Goal: Task Accomplishment & Management: Complete application form

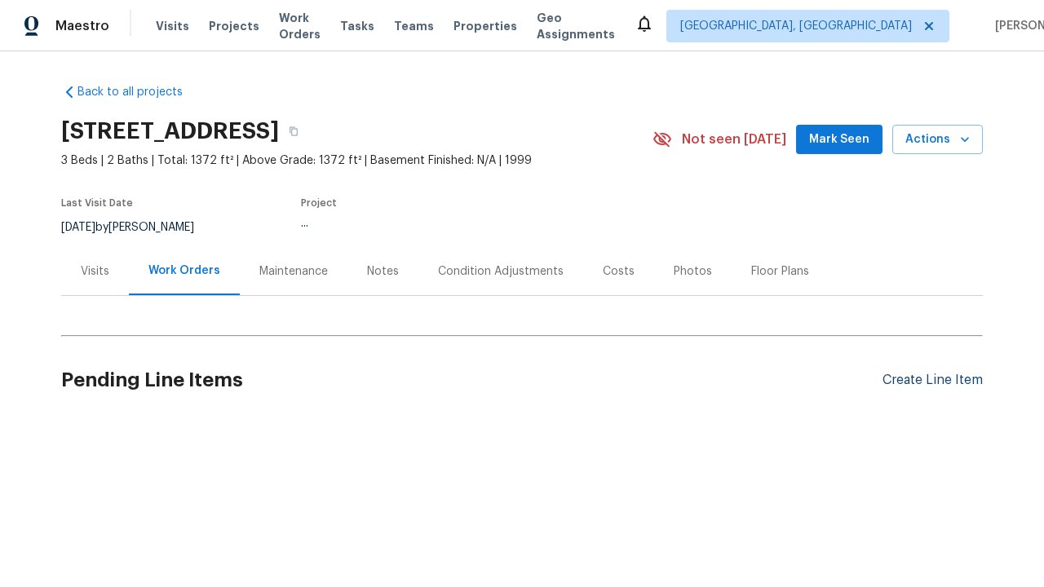
click at [932, 380] on div "Create Line Item" at bounding box center [932, 380] width 100 height 15
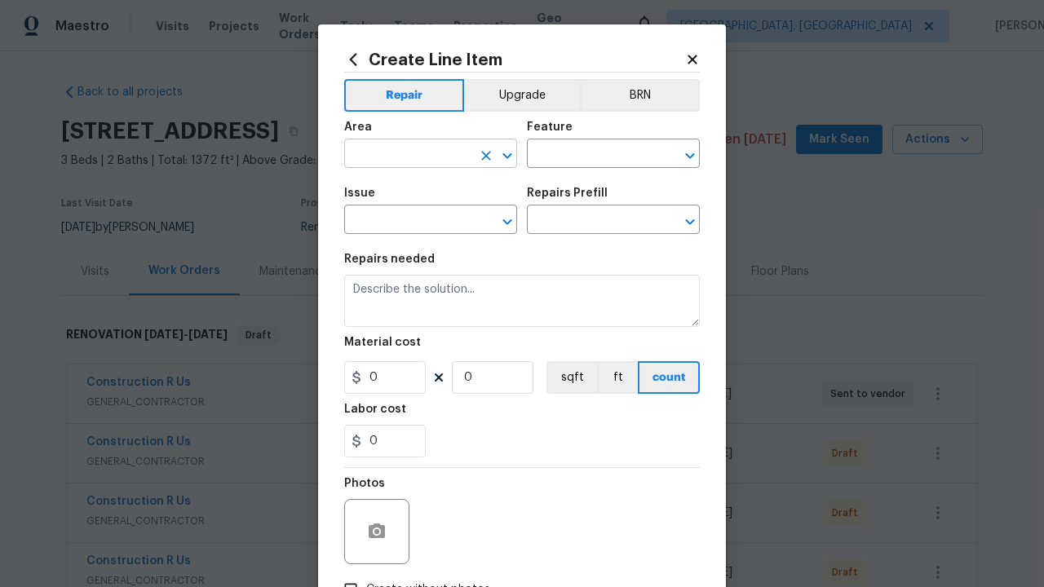
click at [408, 155] on input "text" at bounding box center [407, 155] width 127 height 25
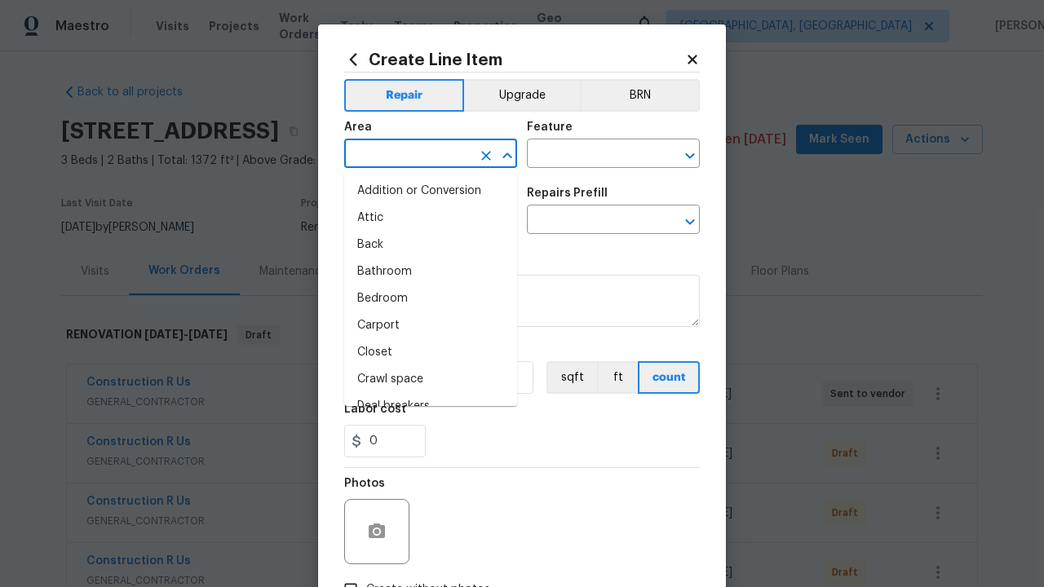
type input "Bedroom"
click at [430, 298] on li "Bedroom" at bounding box center [430, 298] width 173 height 27
type input "Bedroom"
click at [590, 155] on input "text" at bounding box center [590, 155] width 127 height 25
type input "Flooring"
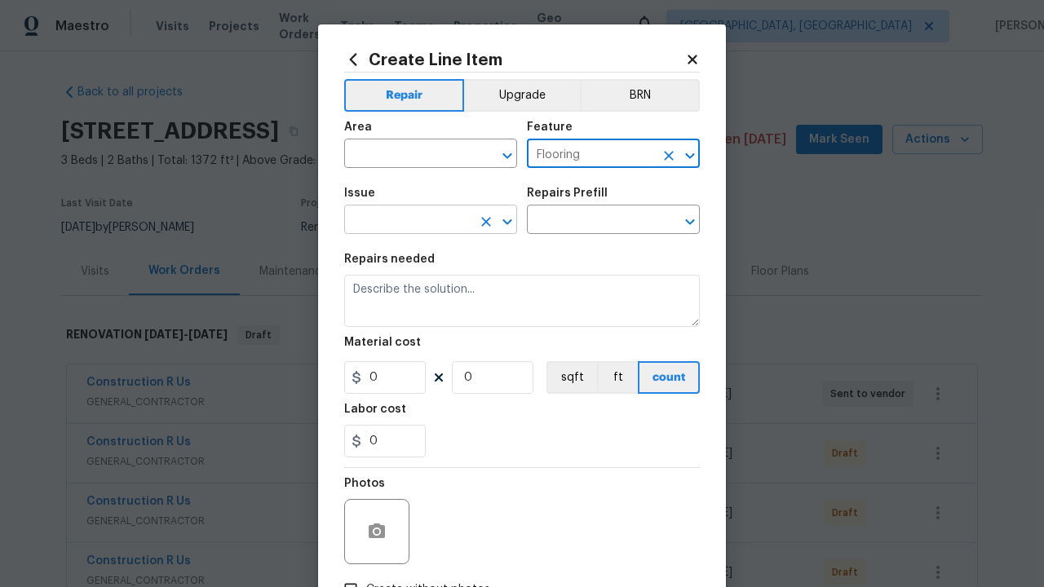
type input "Flooring"
click at [408, 221] on input "text" at bounding box center [407, 221] width 127 height 25
type input "Wallpaper"
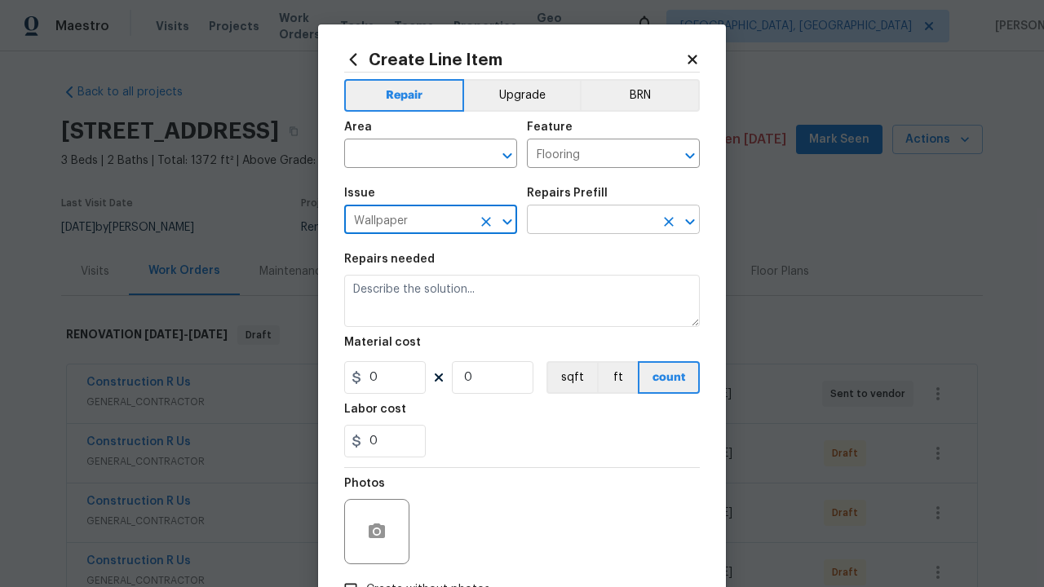
type input "Wallpaper"
click at [590, 221] on input "text" at bounding box center [590, 221] width 127 height 25
type input "Remove"
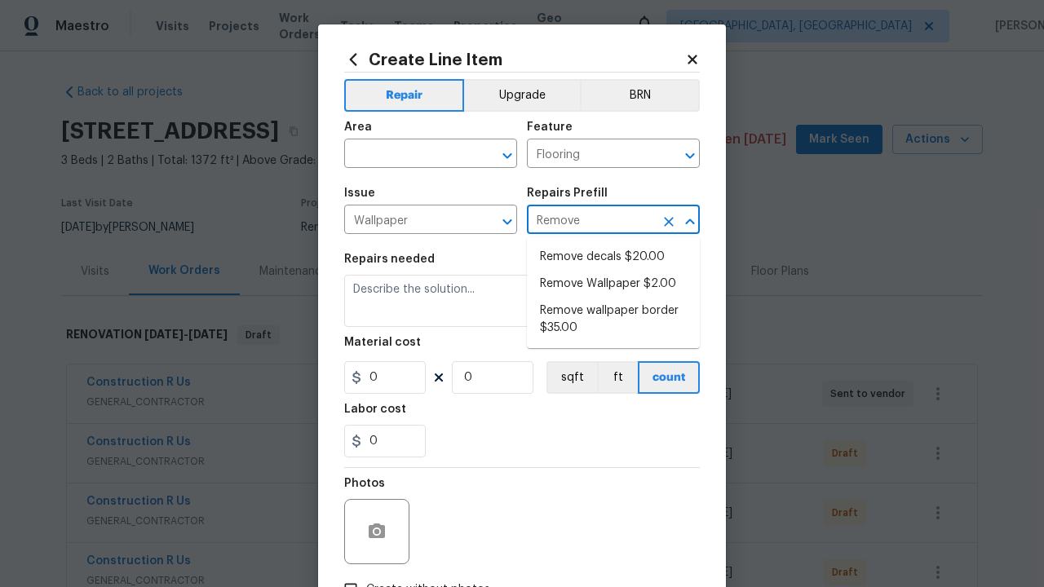
click at [613, 257] on li "Remove decals $20.00" at bounding box center [613, 257] width 173 height 27
type input "Walls and Ceiling"
type input "Remove decals $20.00"
type textarea "Remove decals from door/wall/ceiling"
type input "20"
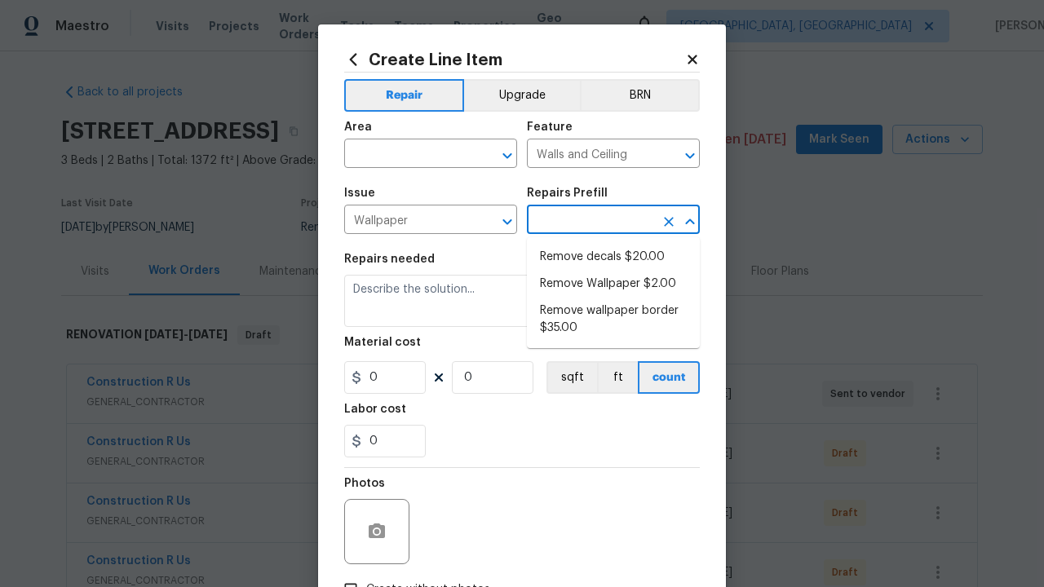
type input "1"
type input "Remove decals $20.00"
type input "2"
click at [570, 377] on button "sqft" at bounding box center [571, 377] width 51 height 33
click at [351, 574] on input "Create without photos" at bounding box center [350, 589] width 31 height 31
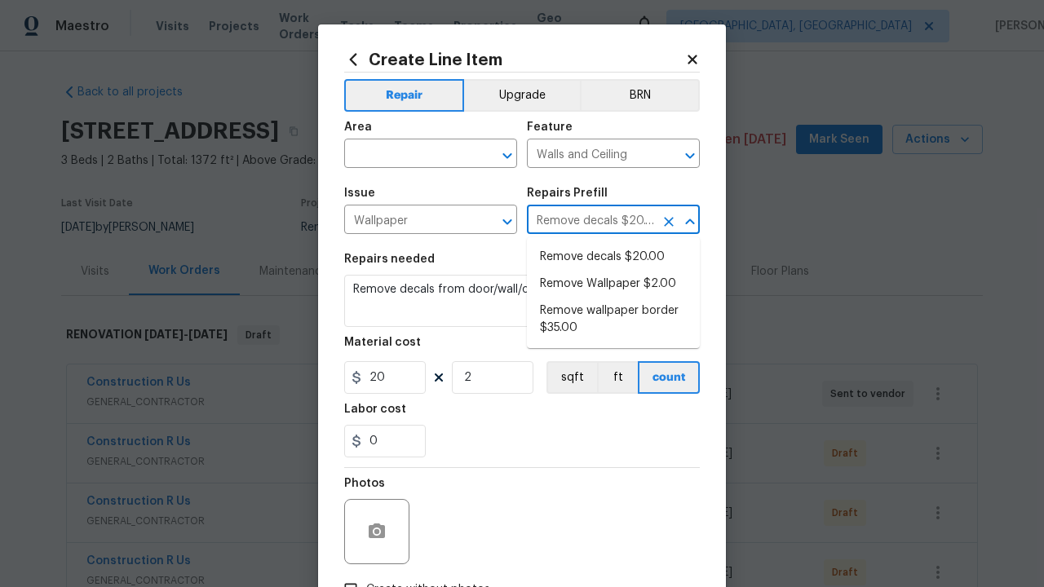
checkbox input "true"
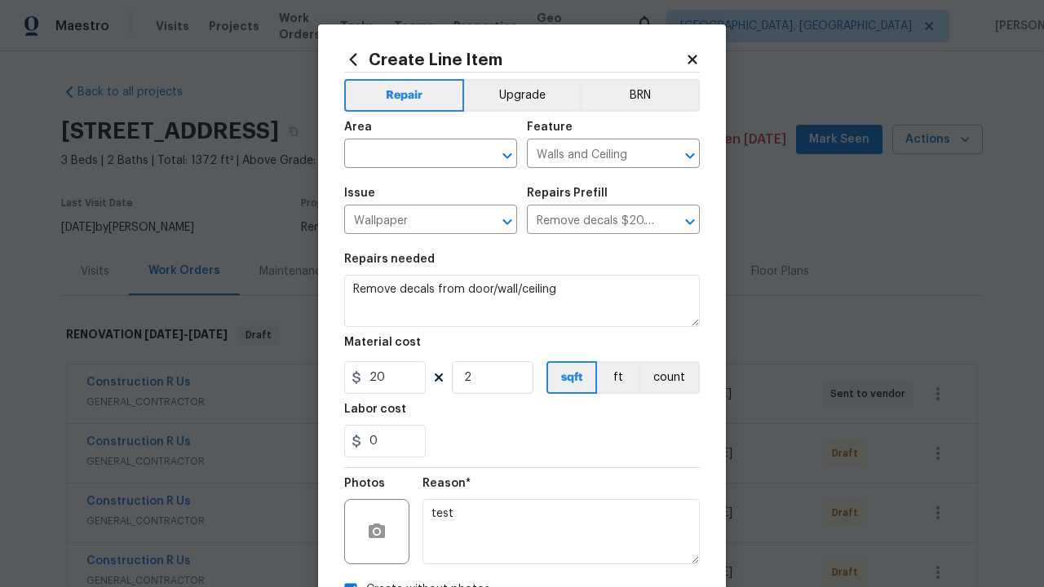
scroll to position [18, 0]
